Goal: Task Accomplishment & Management: Manage account settings

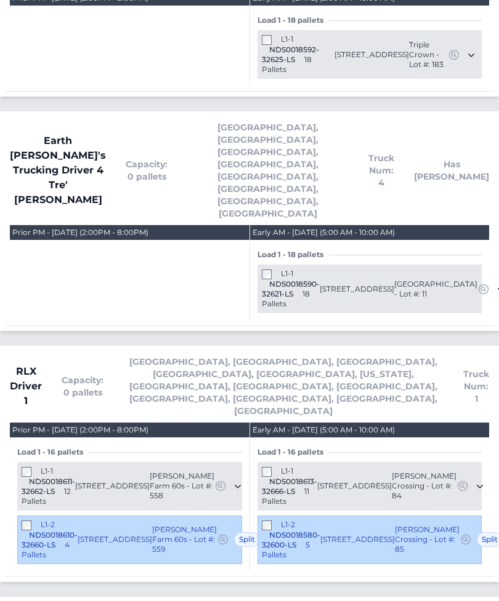
scroll to position [1029, 0]
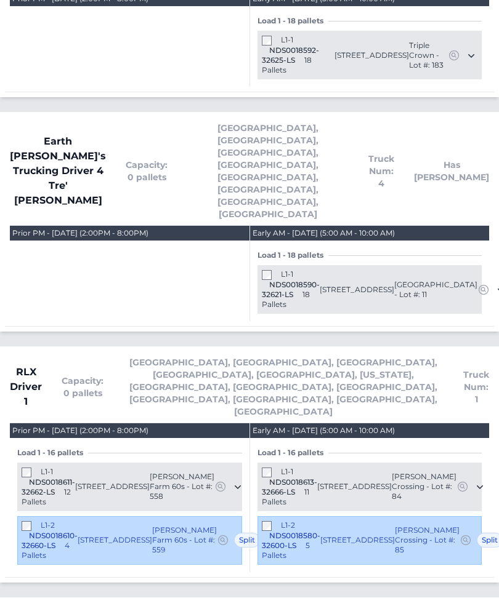
click at [64, 2] on div "Prior PM - Monday September 1, 2025 (2:00PM - 8:00PM)" at bounding box center [129, 39] width 239 height 95
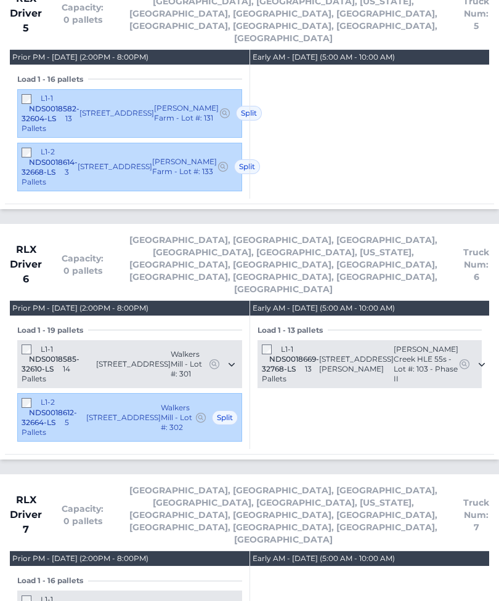
scroll to position [2400, 0]
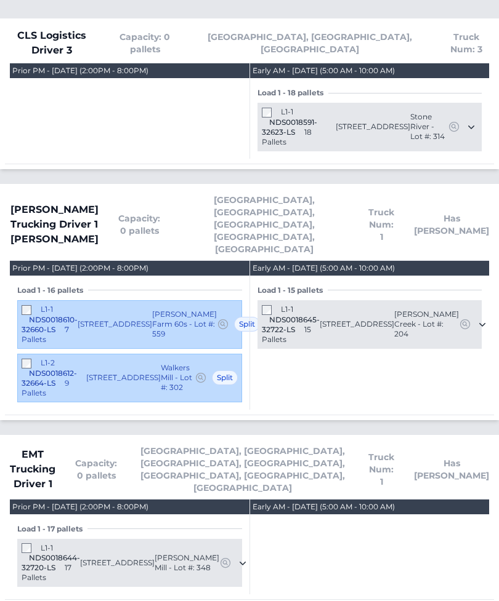
scroll to position [326, 0]
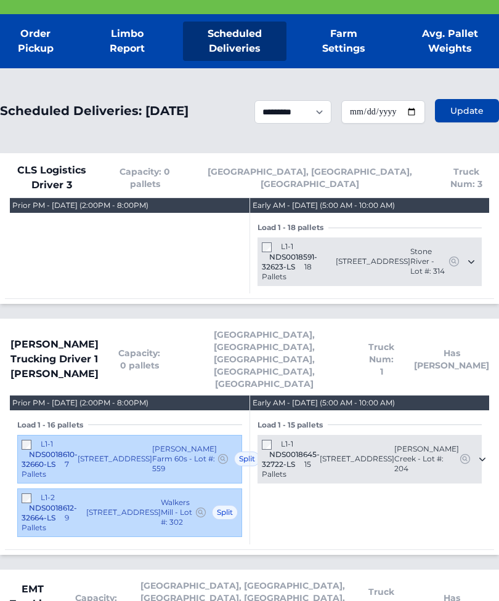
scroll to position [0, 0]
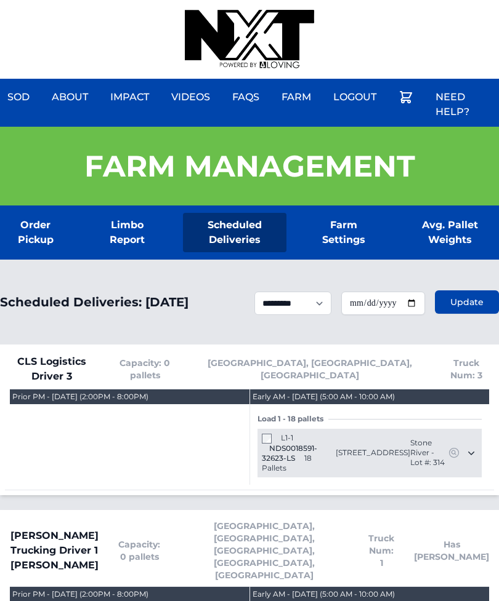
click at [79, 4] on div "Sod About Impact Videos FAQs Need Help? Farm My Account Logout" at bounding box center [249, 39] width 499 height 79
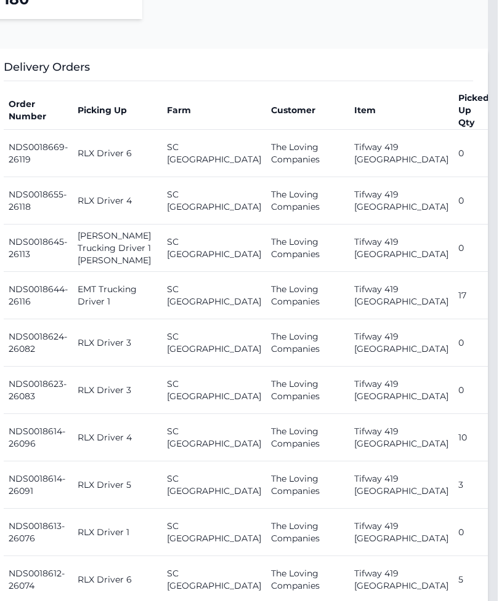
scroll to position [484, 10]
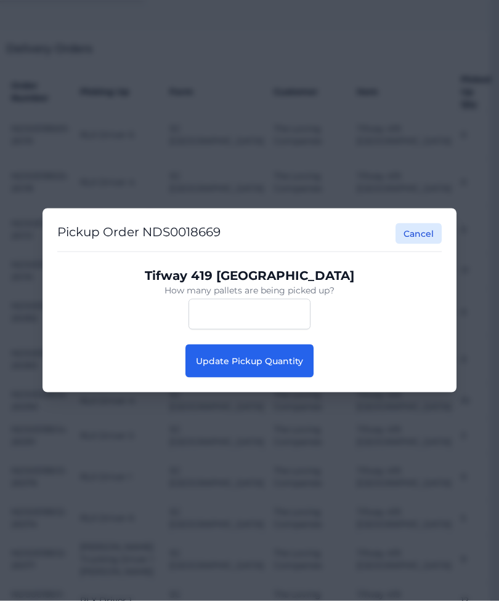
scroll to position [503, 9]
click at [263, 367] on span "Update Pickup Quantity" at bounding box center [249, 361] width 107 height 11
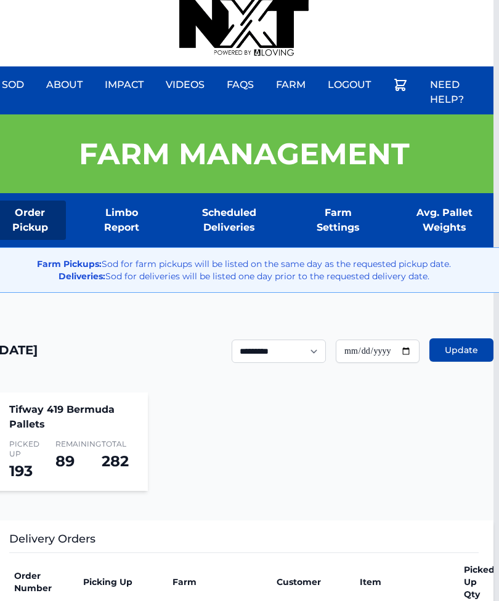
scroll to position [0, 6]
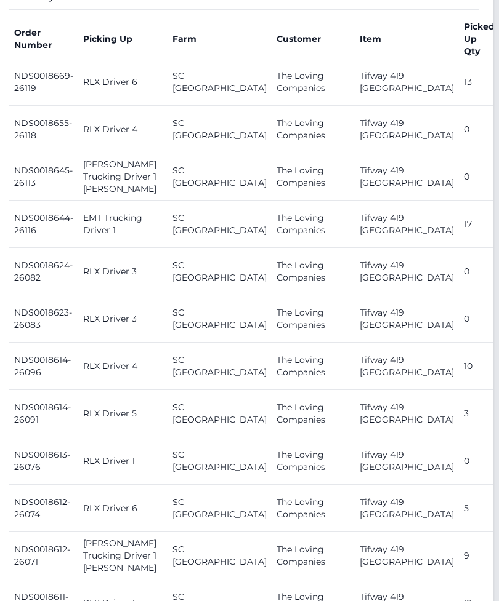
scroll to position [556, 6]
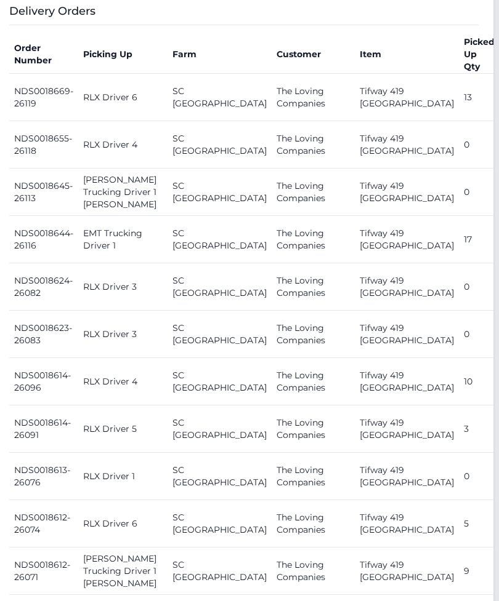
scroll to position [539, 6]
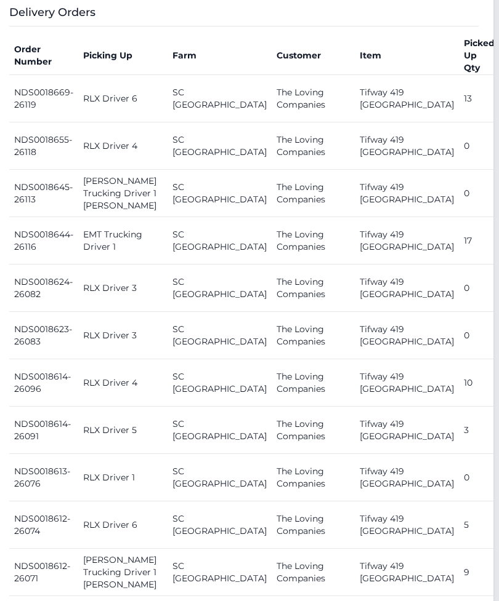
click at [167, 65] on th "Farm" at bounding box center [219, 56] width 104 height 39
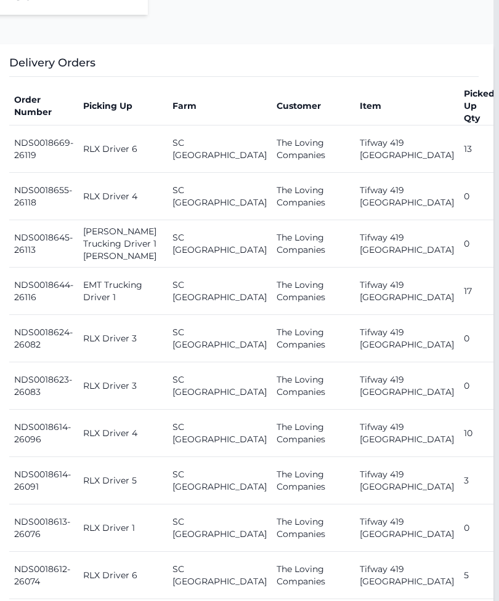
scroll to position [488, 6]
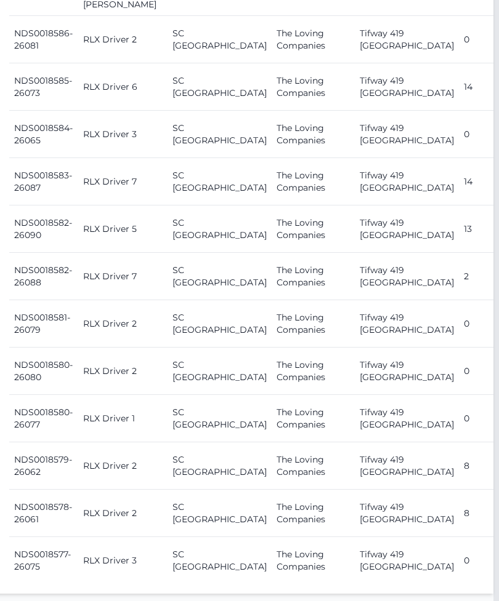
scroll to position [1436, 6]
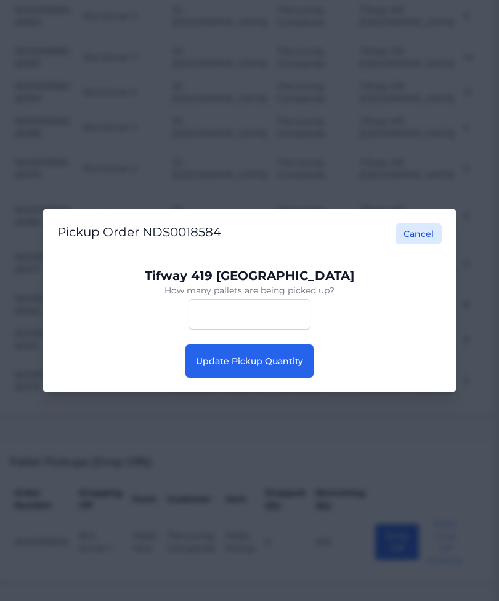
click at [282, 367] on span "Update Pickup Quantity" at bounding box center [249, 361] width 107 height 11
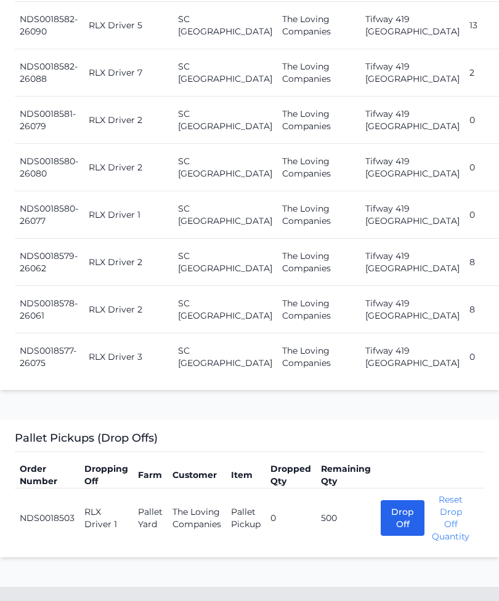
scroll to position [1633, 0]
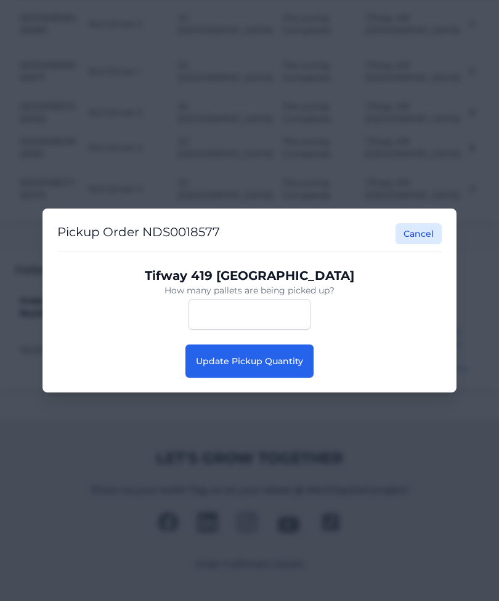
click at [289, 378] on button "Update Pickup Quantity" at bounding box center [249, 361] width 128 height 33
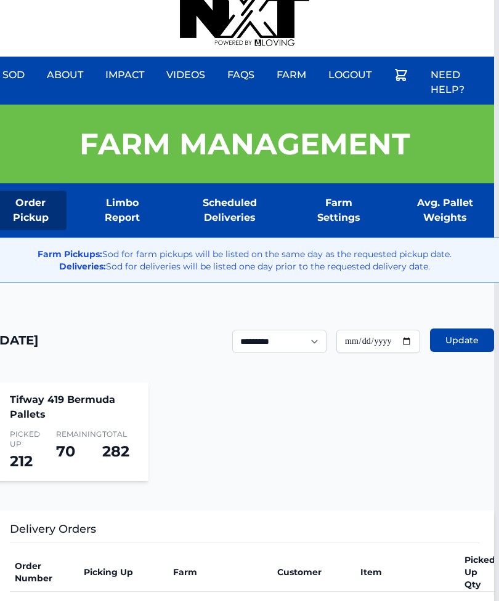
scroll to position [22, 4]
